Goal: Task Accomplishment & Management: Complete application form

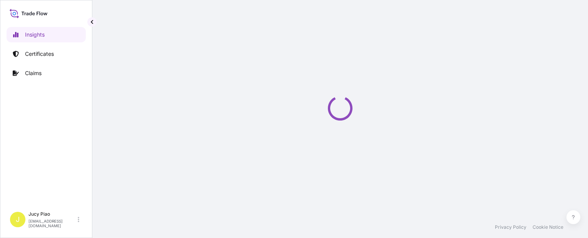
select select "2025"
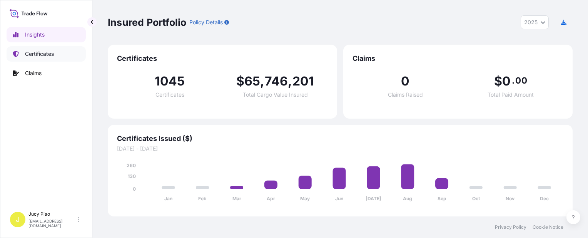
click at [35, 54] on p "Certificates" at bounding box center [39, 54] width 29 height 8
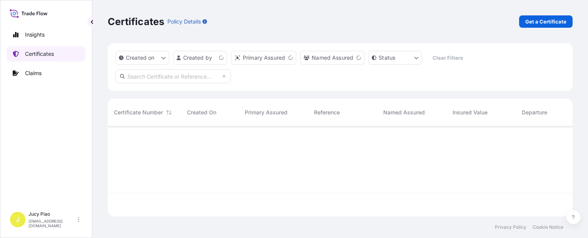
scroll to position [89, 459]
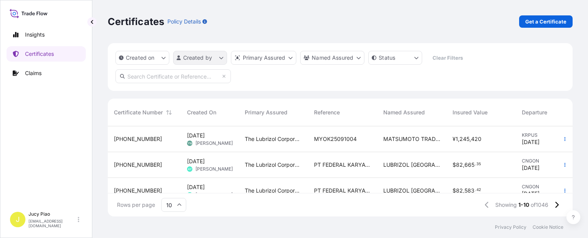
click at [211, 57] on html "Insights Certificates Claims J [PERSON_NAME] [EMAIL_ADDRESS][PERSON_NAME][DOMAI…" at bounding box center [294, 119] width 588 height 238
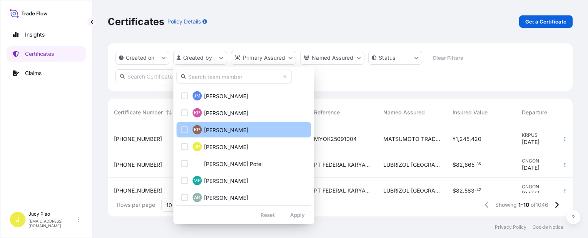
scroll to position [553, 0]
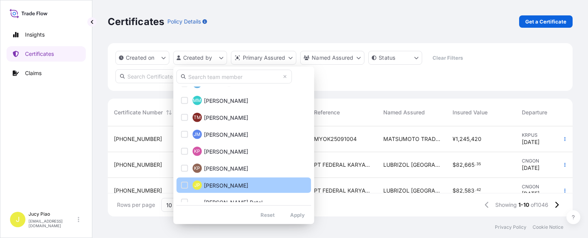
click at [184, 184] on div "Select Option" at bounding box center [184, 185] width 7 height 7
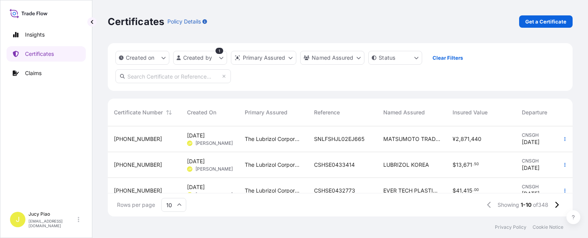
click at [405, 139] on span "MATSUMOTO TRADING CO LTD" at bounding box center [412, 139] width 57 height 8
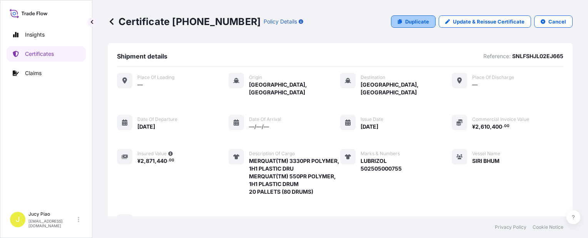
click at [416, 23] on p "Duplicate" at bounding box center [418, 22] width 24 height 8
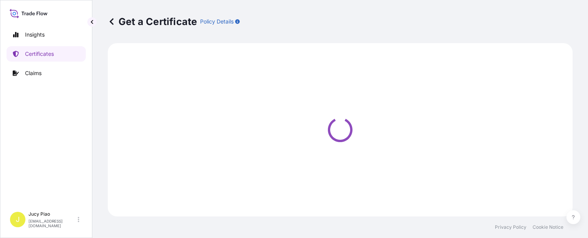
select select "Ocean Vessel"
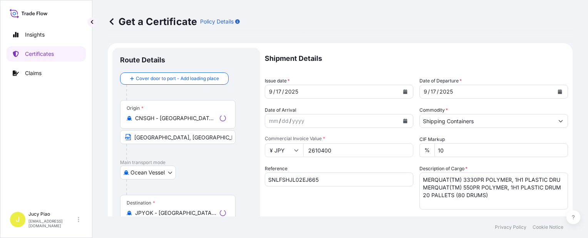
select select "31566"
click at [340, 151] on input "2610400" at bounding box center [358, 150] width 110 height 14
click at [267, 151] on div "¥ JPY 2610400" at bounding box center [339, 150] width 149 height 14
paste input "915072"
type input "9150720"
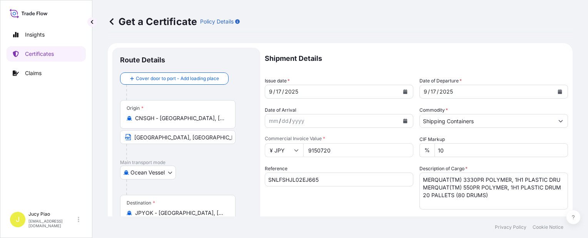
click at [382, 196] on div "Reference SNLFSHJL02EJ665" at bounding box center [339, 187] width 149 height 45
click at [334, 181] on input "SNLFSHJL02EJ665" at bounding box center [339, 180] width 149 height 14
drag, startPoint x: 210, startPoint y: 170, endPoint x: 240, endPoint y: 176, distance: 31.3
click at [204, 170] on form "Route Details Cover door to port - Add loading place Place of loading Road / [G…" at bounding box center [340, 242] width 465 height 398
paste input "3"
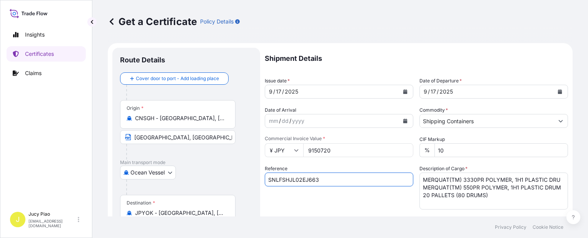
type input "SNLFSHJL02EJ663"
drag, startPoint x: 465, startPoint y: 193, endPoint x: 475, endPoint y: 195, distance: 10.4
click at [467, 193] on textarea "MERQUAT(TM) 3330PR POLYMER, 1H1 PLASTIC DRU MERQUAT(TM) 550PR POLYMER, 1H1 PLAS…" at bounding box center [494, 191] width 149 height 37
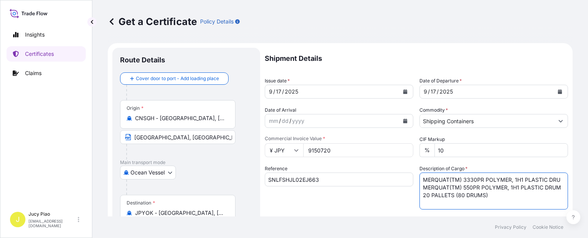
click at [337, 156] on div "Shipment Details Issue date * [DATE] Date of Departure * [DATE] Date of Arrival…" at bounding box center [416, 231] width 303 height 367
paste textarea "100 POLYMER, 1H1 PLASTIC DRUM MERQUAT(TM) 2001 POLYMER, BLK PLSTC PAIL MERQUAT(…"
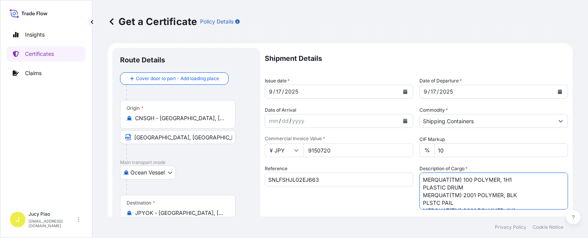
click at [420, 190] on textarea "MERQUAT(TM) 3330PR POLYMER, 1H1 PLASTIC DRU MERQUAT(TM) 550PR POLYMER, 1H1 PLAS…" at bounding box center [494, 191] width 149 height 37
click at [421, 196] on textarea "MERQUAT(TM) 3330PR POLYMER, 1H1 PLASTIC DRU MERQUAT(TM) 550PR POLYMER, 1H1 PLAS…" at bounding box center [494, 191] width 149 height 37
click at [421, 203] on textarea "MERQUAT(TM) 3330PR POLYMER, 1H1 PLASTIC DRU MERQUAT(TM) 550PR POLYMER, 1H1 PLAS…" at bounding box center [494, 191] width 149 height 37
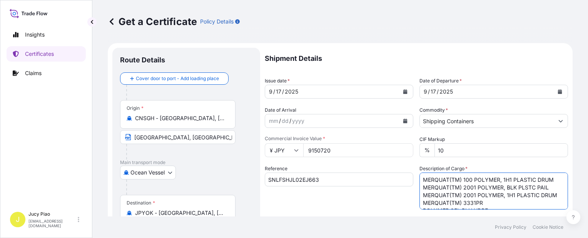
scroll to position [39, 0]
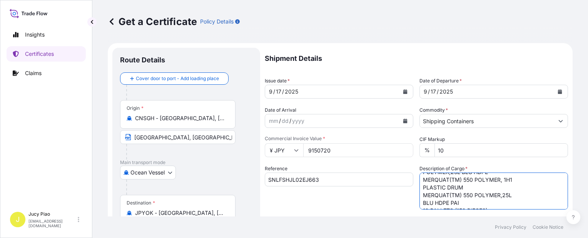
click at [420, 188] on textarea "MERQUAT(TM) 3330PR POLYMER, 1H1 PLASTIC DRU MERQUAT(TM) 550PR POLYMER, 1H1 PLAS…" at bounding box center [494, 191] width 149 height 37
click at [420, 200] on textarea "MERQUAT(TM) 3330PR POLYMER, 1H1 PLASTIC DRU MERQUAT(TM) 550PR POLYMER, 1H1 PLAS…" at bounding box center [494, 191] width 149 height 37
click at [421, 194] on textarea "MERQUAT(TM) 3330PR POLYMER, 1H1 PLASTIC DRU MERQUAT(TM) 550PR POLYMER, 1H1 PLAS…" at bounding box center [494, 191] width 149 height 37
click at [421, 179] on textarea "MERQUAT(TM) 3330PR POLYMER, 1H1 PLASTIC DRU MERQUAT(TM) 550PR POLYMER, 1H1 PLAS…" at bounding box center [494, 191] width 149 height 37
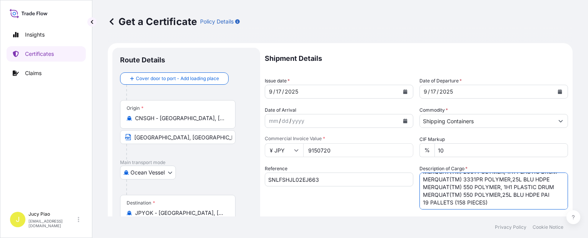
scroll to position [77, 0]
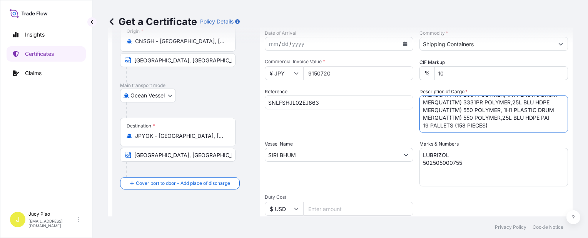
type textarea "MERQUAT(TM) 100 POLYMER, 1H1 PLASTIC DRUM MERQUAT(TM) 2001 POLYMER, BLK PLSTC P…"
click at [468, 201] on div "Shipment Details Issue date * [DATE] Date of Departure * [DATE] Date of Arrival…" at bounding box center [416, 154] width 303 height 367
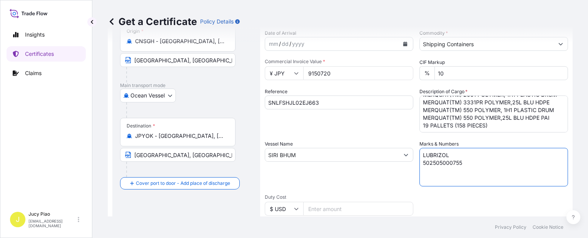
drag, startPoint x: 473, startPoint y: 168, endPoint x: 354, endPoint y: 137, distance: 123.0
click at [354, 137] on div "Shipment Details Issue date * [DATE] Date of Departure * [DATE] Date of Arrival…" at bounding box center [416, 154] width 303 height 367
paste textarea "49"
type textarea "LUBRIZOL 502505000749"
click at [359, 181] on div "Vessel Name [PERSON_NAME]" at bounding box center [339, 163] width 149 height 46
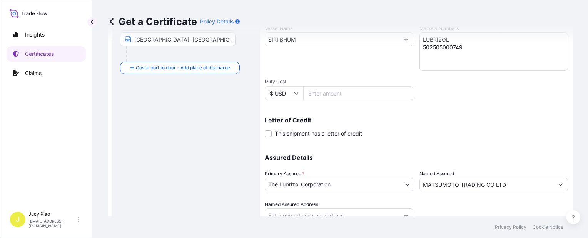
scroll to position [224, 0]
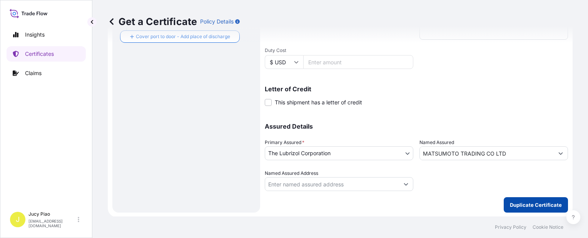
click at [520, 199] on button "Duplicate Certificate" at bounding box center [536, 204] width 64 height 15
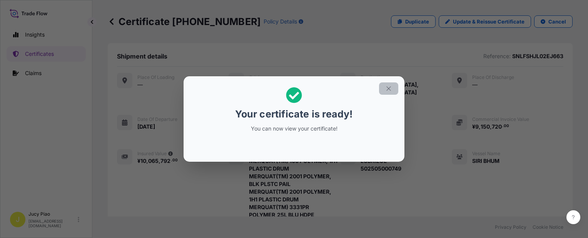
click at [391, 89] on icon "button" at bounding box center [389, 88] width 7 height 7
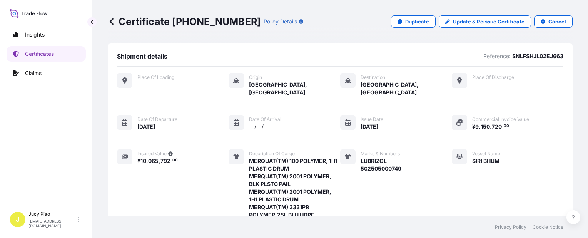
click at [416, 92] on div "Place of Loading — Origin [GEOGRAPHIC_DATA], [GEOGRAPHIC_DATA] Destination [GEO…" at bounding box center [340, 182] width 447 height 219
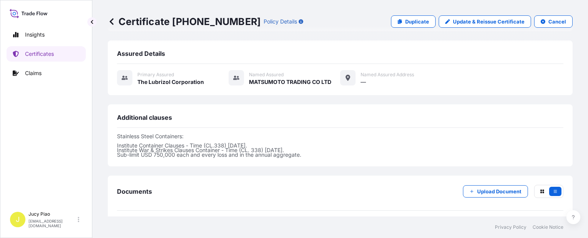
scroll to position [338, 0]
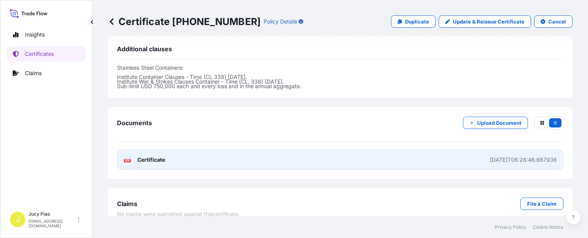
click at [349, 150] on link "PDF Certificate [DATE]T06:28:46.667936" at bounding box center [340, 160] width 447 height 20
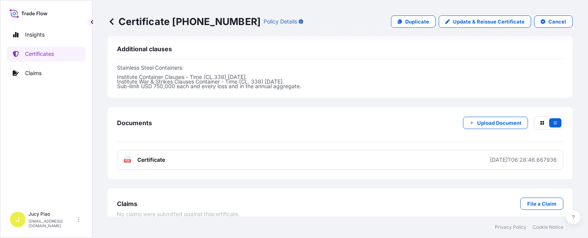
click at [406, 25] on p "Duplicate" at bounding box center [418, 22] width 24 height 8
select select "Ocean Vessel"
select select "31566"
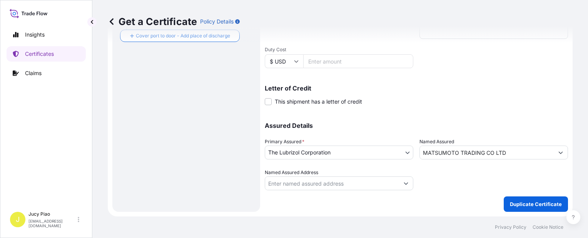
scroll to position [224, 0]
click at [495, 127] on p "Assured Details" at bounding box center [416, 126] width 303 height 6
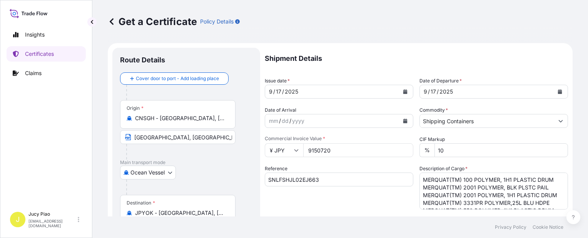
click at [340, 184] on input "SNLFSHJL02EJ663" at bounding box center [339, 180] width 149 height 14
click at [241, 180] on form "Route Details Cover door to port - Add loading place Place of loading Road / [G…" at bounding box center [340, 242] width 465 height 398
paste input "4"
type input "SNLFSHJL02EJ664"
click at [337, 154] on input "9150720" at bounding box center [358, 150] width 110 height 14
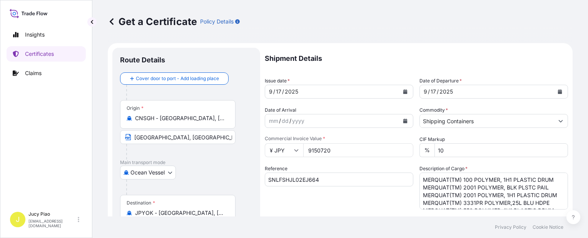
click at [336, 152] on input "9150720" at bounding box center [358, 150] width 110 height 14
drag, startPoint x: 339, startPoint y: 152, endPoint x: 268, endPoint y: 152, distance: 70.5
click at [268, 152] on div "¥ JPY 9150720" at bounding box center [339, 150] width 149 height 14
paste input "590704"
type input "5907040"
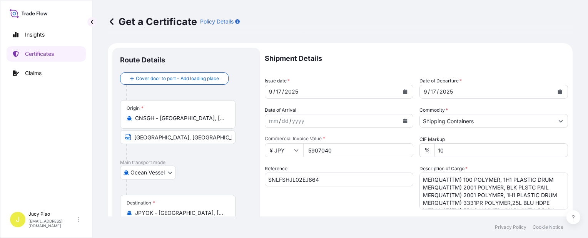
click at [338, 167] on div "Reference SNLFSHJL02EJ664" at bounding box center [339, 187] width 149 height 45
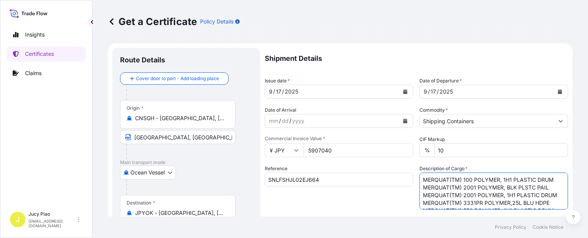
click at [438, 184] on textarea "MERQUAT(TM) 100 POLYMER, 1H1 PLASTIC DRUM MERQUAT(TM) 2001 POLYMER, BLK PLSTC P…" at bounding box center [494, 191] width 149 height 37
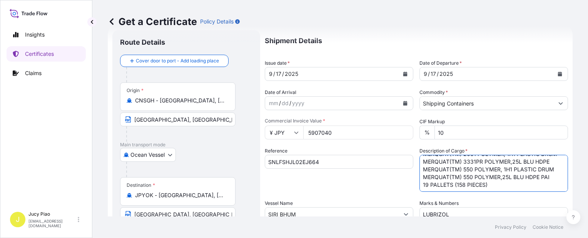
scroll to position [61, 0]
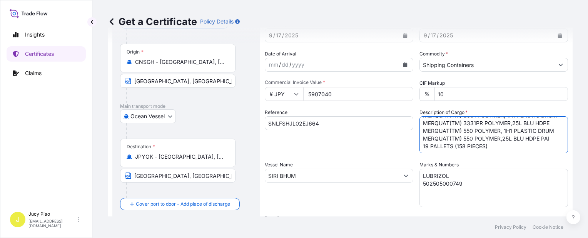
drag, startPoint x: 423, startPoint y: 182, endPoint x: 509, endPoint y: 214, distance: 91.8
click at [509, 214] on div "Shipment Details Issue date * [DATE] Date of Departure * [DATE] Date of Arrival…" at bounding box center [416, 175] width 303 height 367
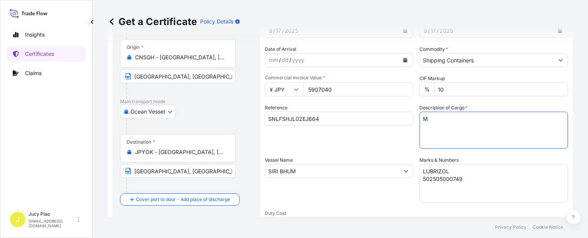
scroll to position [0, 0]
paste textarea "ERQUAT(TM) 550PR POLYMER, 1H1 PLASTIC DRUM MERQUAT(TM) PLUS 3330 POLYMER,25L BL…"
drag, startPoint x: 437, startPoint y: 123, endPoint x: 403, endPoint y: 118, distance: 34.6
click at [404, 117] on div "Shipment Details Issue date * [DATE] Date of Departure * [DATE] Date of Arrival…" at bounding box center [416, 170] width 303 height 367
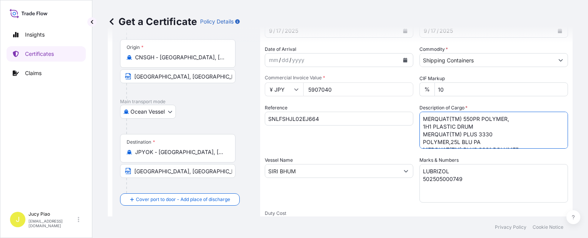
click at [420, 124] on textarea "MERQUAT(TM) 100 POLYMER, 1H1 PLASTIC DRUM MERQUAT(TM) 2001 POLYMER, BLK PLSTC P…" at bounding box center [494, 130] width 149 height 37
click at [422, 142] on textarea "MERQUAT(TM) 100 POLYMER, 1H1 PLASTIC DRUM MERQUAT(TM) 2001 POLYMER, BLK PLSTC P…" at bounding box center [494, 130] width 149 height 37
click at [421, 142] on textarea "MERQUAT(TM) 100 POLYMER, 1H1 PLASTIC DRUM MERQUAT(TM) 2001 POLYMER, BLK PLSTC P…" at bounding box center [494, 130] width 149 height 37
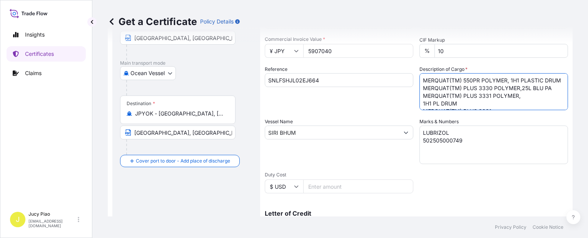
click at [438, 90] on textarea "MERQUAT(TM) 100 POLYMER, 1H1 PLASTIC DRUM MERQUAT(TM) 2001 POLYMER, BLK PLSTC P…" at bounding box center [494, 91] width 149 height 37
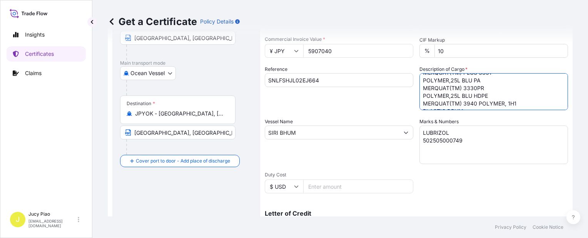
drag, startPoint x: 420, startPoint y: 87, endPoint x: 432, endPoint y: 88, distance: 12.0
click at [421, 87] on textarea "MERQUAT(TM) 100 POLYMER, 1H1 PLASTIC DRUM MERQUAT(TM) 2001 POLYMER, BLK PLSTC P…" at bounding box center [494, 91] width 149 height 37
click at [422, 96] on textarea "MERQUAT(TM) 100 POLYMER, 1H1 PLASTIC DRUM MERQUAT(TM) 2001 POLYMER, BLK PLSTC P…" at bounding box center [494, 91] width 149 height 37
click at [420, 101] on textarea "MERQUAT(TM) 100 POLYMER, 1H1 PLASTIC DRUM MERQUAT(TM) 2001 POLYMER, BLK PLSTC P…" at bounding box center [494, 91] width 149 height 37
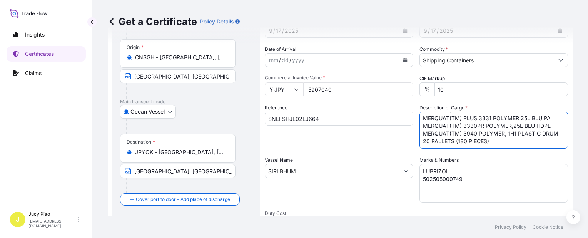
click at [510, 134] on textarea "MERQUAT(TM) 100 POLYMER, 1H1 PLASTIC DRUM MERQUAT(TM) 2001 POLYMER, BLK PLSTC P…" at bounding box center [494, 130] width 149 height 37
click at [467, 121] on textarea "MERQUAT(TM) 100 POLYMER, 1H1 PLASTIC DRUM MERQUAT(TM) 2001 POLYMER, BLK PLSTC P…" at bounding box center [494, 130] width 149 height 37
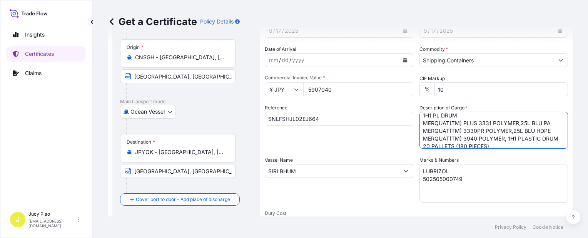
click at [421, 121] on textarea "MERQUAT(TM) 100 POLYMER, 1H1 PLASTIC DRUM MERQUAT(TM) 2001 POLYMER, BLK PLSTC P…" at bounding box center [494, 130] width 149 height 37
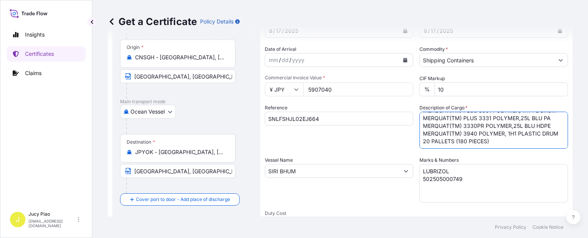
scroll to position [99, 0]
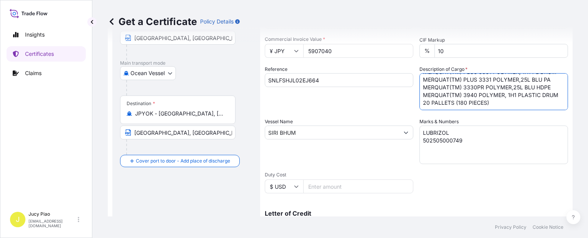
type textarea "MERQUAT(TM) 550PR POLYMER, 1H1 PLASTIC DRUM MERQUAT(TM) PLUS 3330 POLYMER,25L B…"
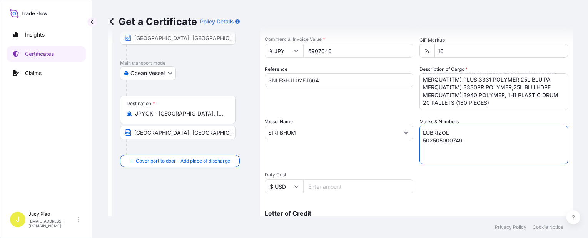
click at [454, 147] on textarea "LUBRIZOL 502505000749" at bounding box center [494, 145] width 149 height 39
drag, startPoint x: 432, startPoint y: 142, endPoint x: 355, endPoint y: 124, distance: 79.1
click at [355, 124] on div "Shipment Details Issue date * [DATE] Date of Departure * [DATE] Date of Arrival…" at bounding box center [416, 131] width 303 height 367
paste textarea "50"
type textarea "LUBRIZOL 502505000750"
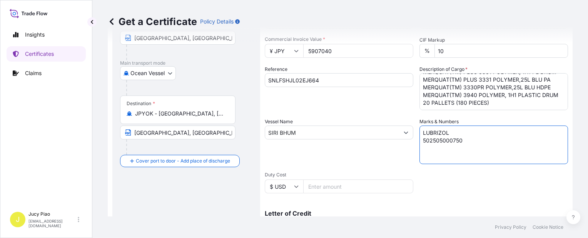
click at [390, 160] on div "Vessel Name [PERSON_NAME]" at bounding box center [339, 141] width 149 height 46
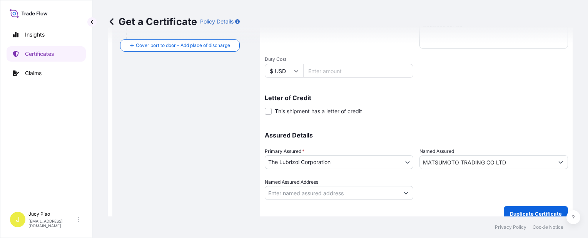
scroll to position [224, 0]
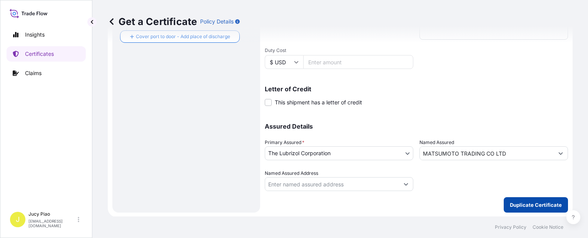
click at [546, 206] on p "Duplicate Certificate" at bounding box center [536, 205] width 52 height 8
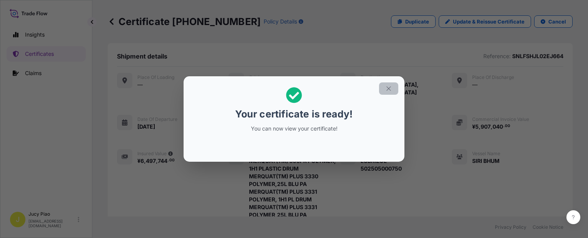
click at [389, 85] on icon "button" at bounding box center [389, 88] width 7 height 7
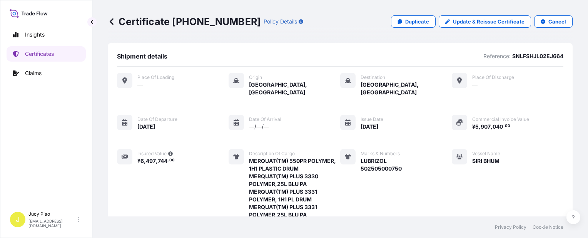
click at [410, 94] on div "Place of Loading — Origin [GEOGRAPHIC_DATA], [GEOGRAPHIC_DATA] Destination [GEO…" at bounding box center [340, 182] width 447 height 219
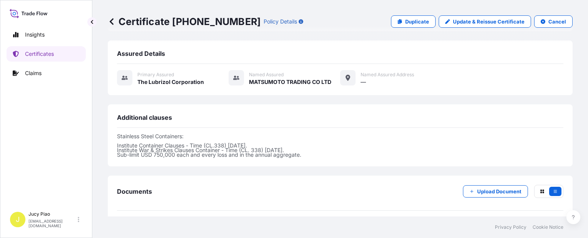
scroll to position [338, 0]
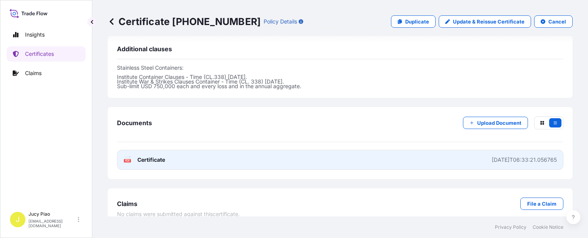
click at [396, 158] on link "PDF Certificate [DATE]T06:33:21.056765" at bounding box center [340, 160] width 447 height 20
